Goal: Navigation & Orientation: Find specific page/section

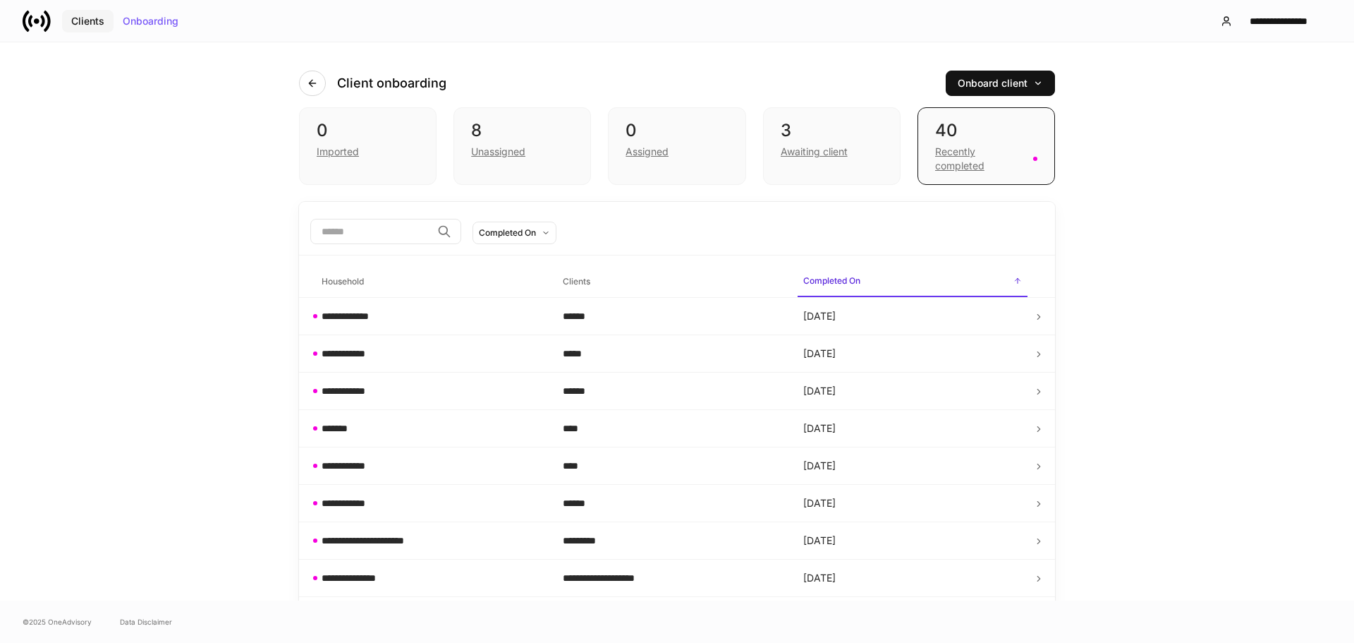
click at [98, 21] on div "Clients" at bounding box center [87, 21] width 33 height 10
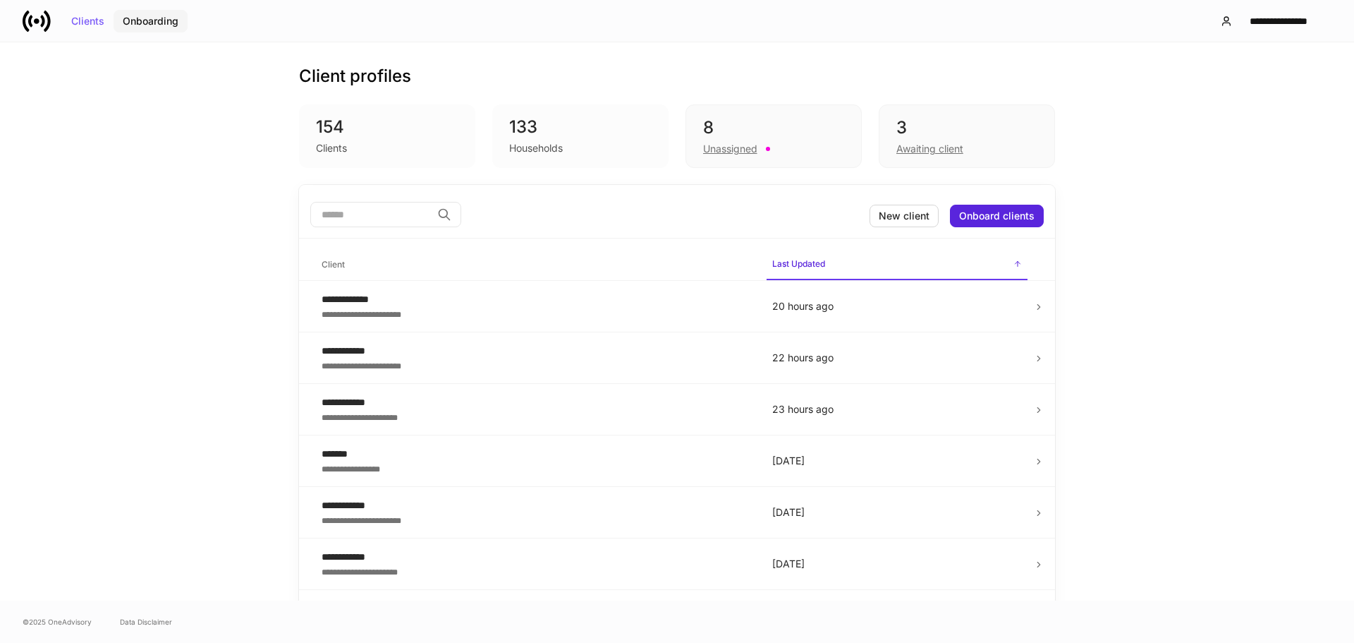
click at [138, 12] on button "Onboarding" at bounding box center [151, 21] width 74 height 23
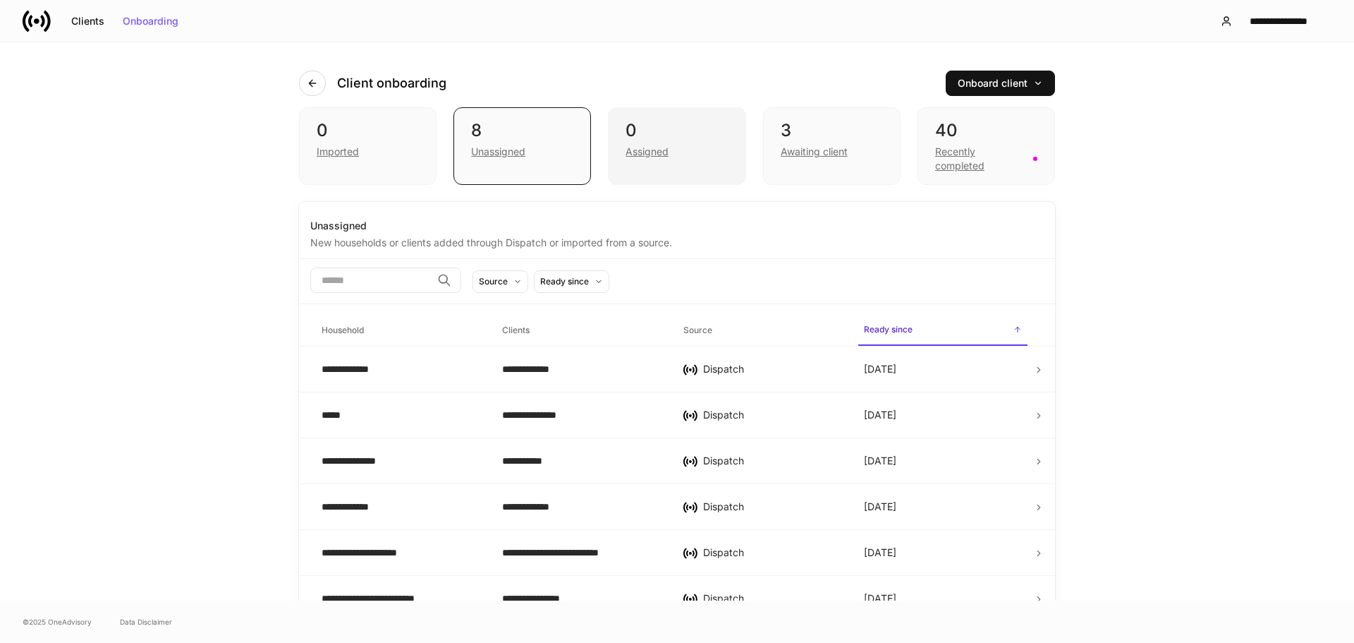
click at [644, 142] on div "Assigned" at bounding box center [677, 150] width 102 height 17
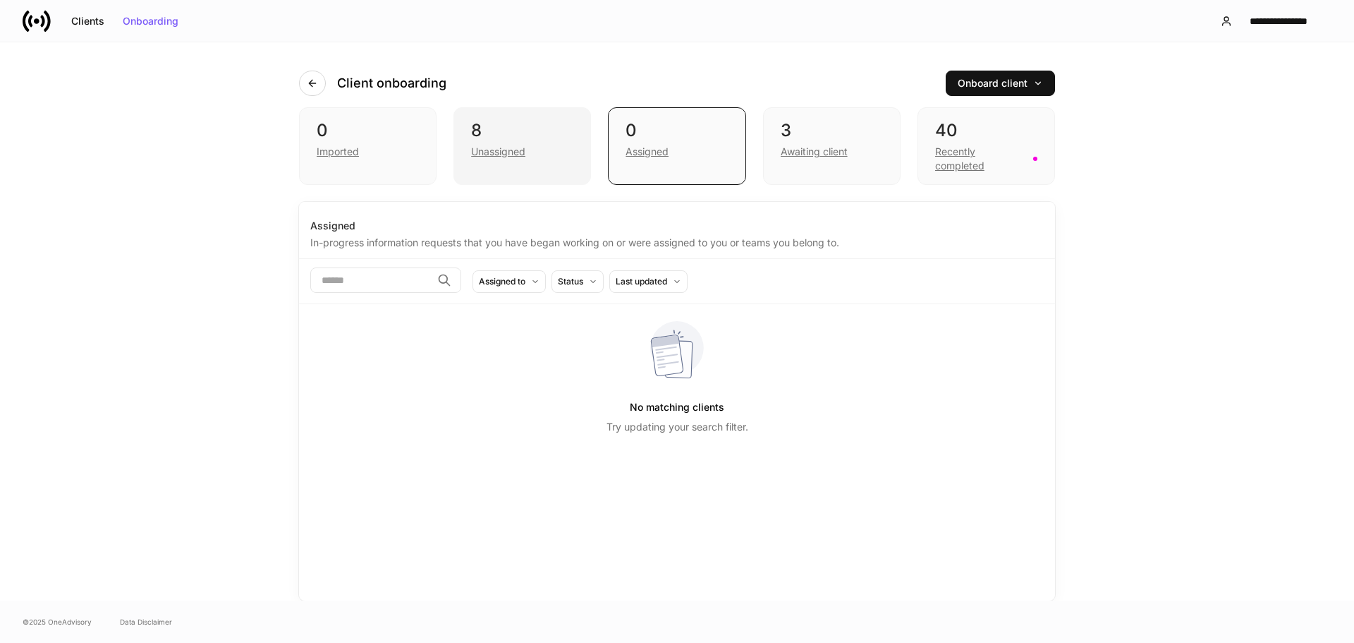
click at [501, 151] on div "Unassigned" at bounding box center [498, 152] width 54 height 14
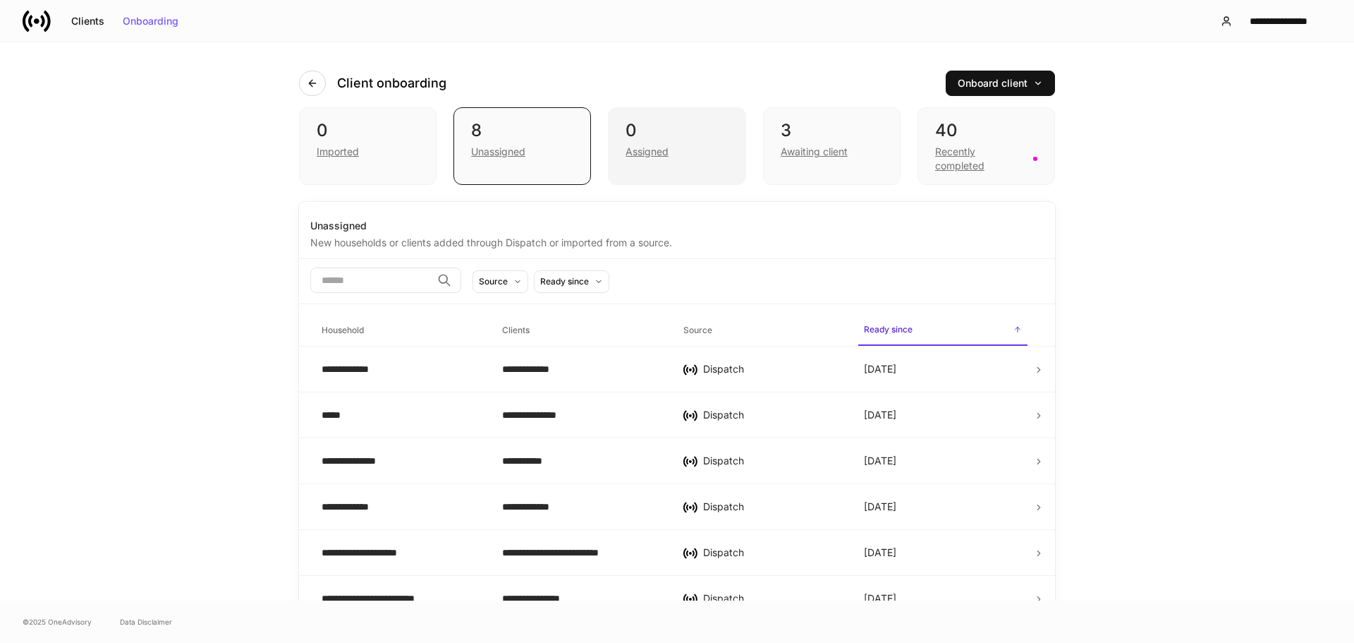
click at [656, 154] on div "Assigned" at bounding box center [647, 152] width 43 height 14
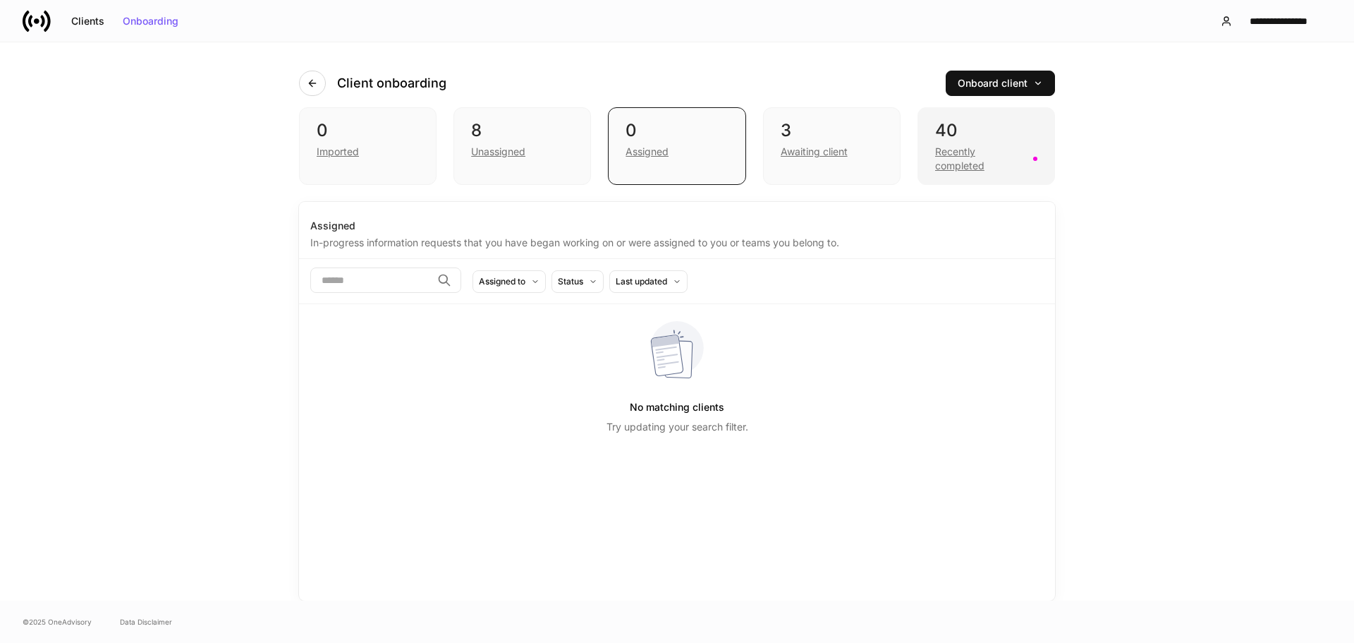
click at [953, 161] on div "Recently completed" at bounding box center [980, 159] width 90 height 28
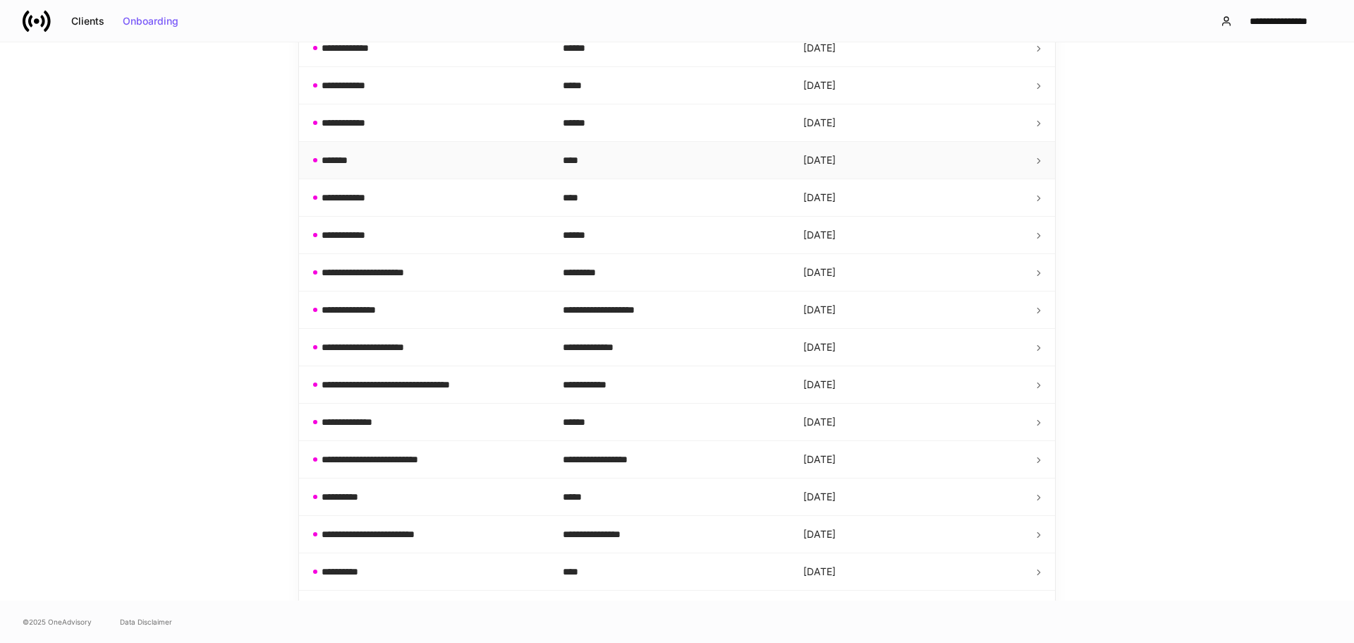
scroll to position [335, 0]
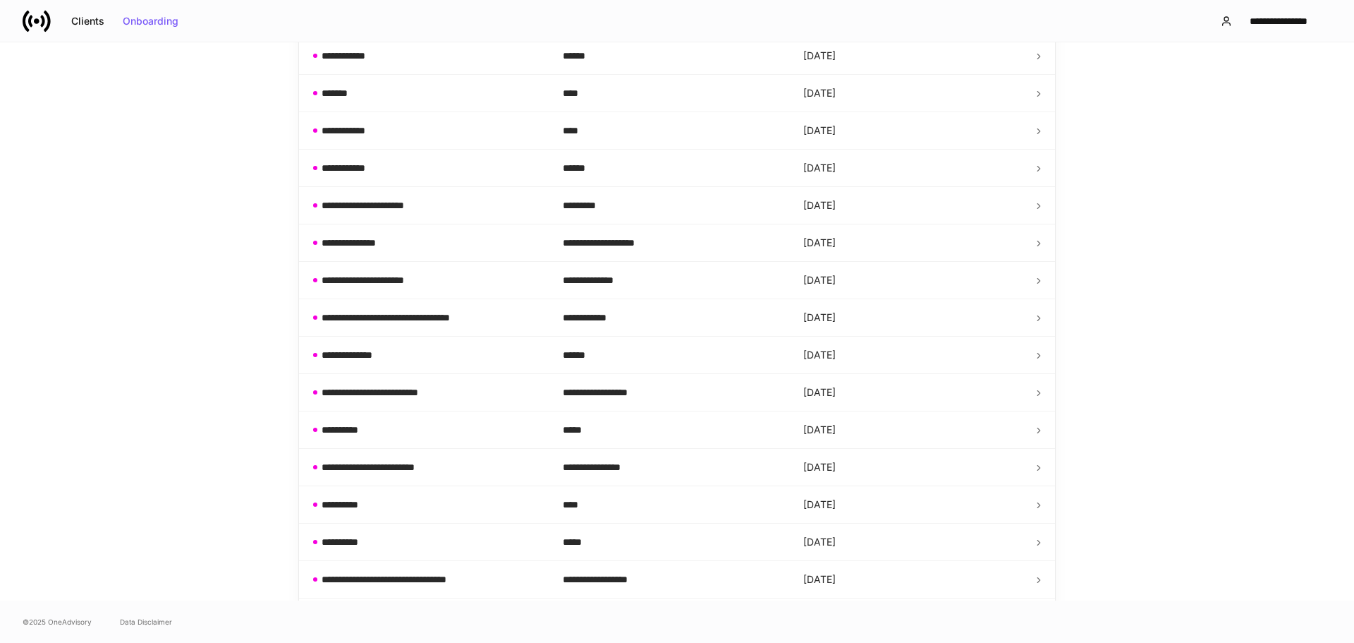
click at [1080, 28] on div "**********" at bounding box center [677, 21] width 1354 height 42
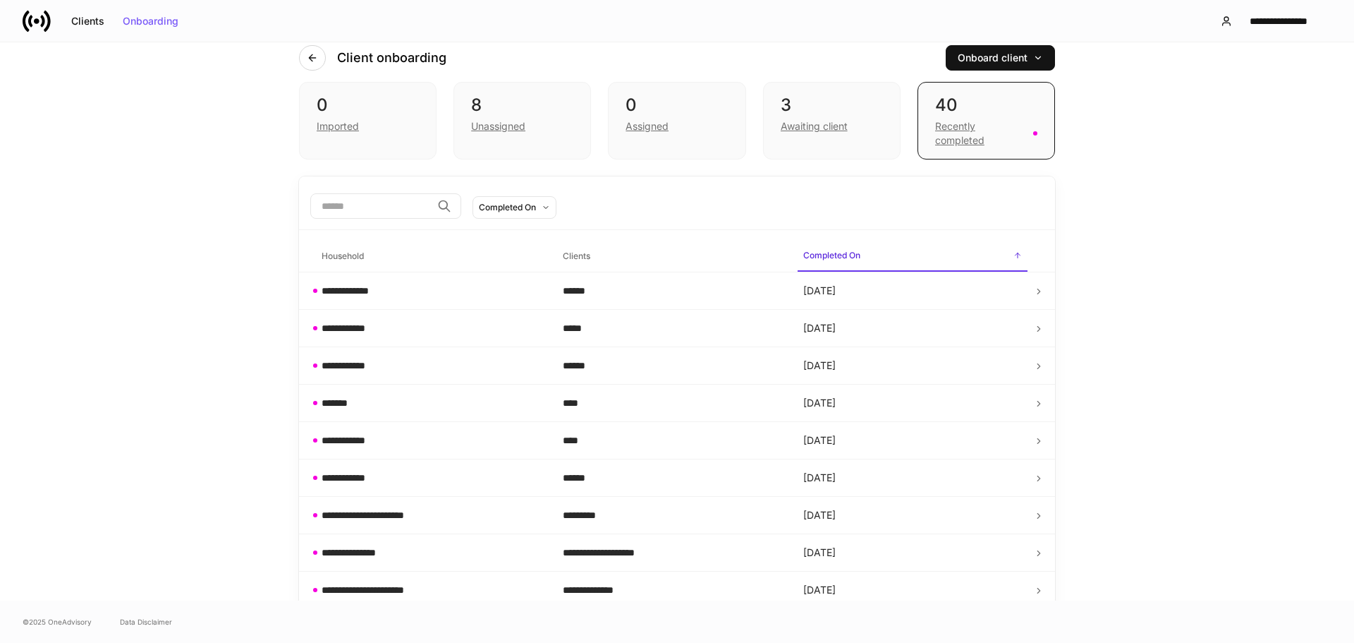
scroll to position [0, 0]
